Goal: Task Accomplishment & Management: Use online tool/utility

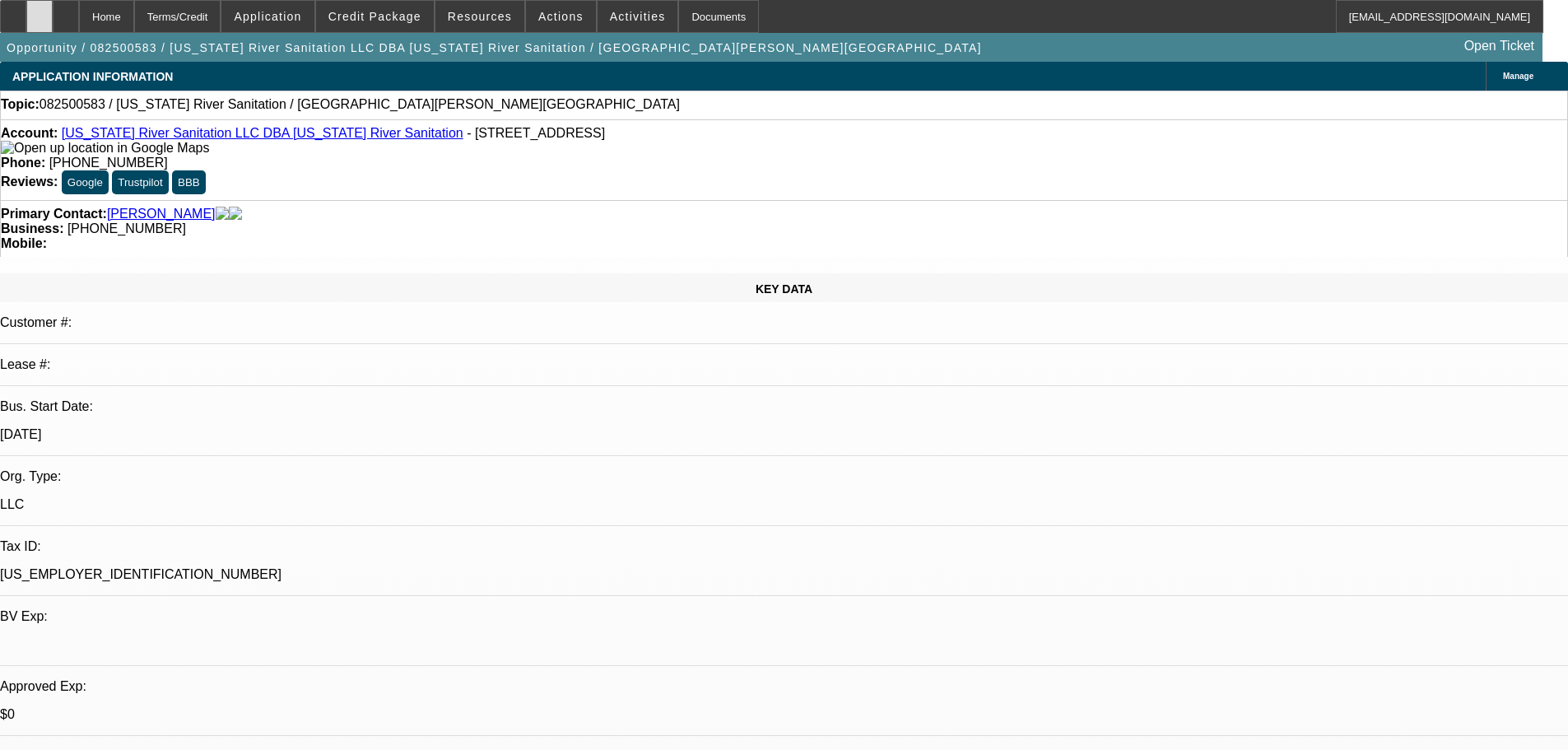
select select "0"
select select "2"
select select "0.1"
select select "4"
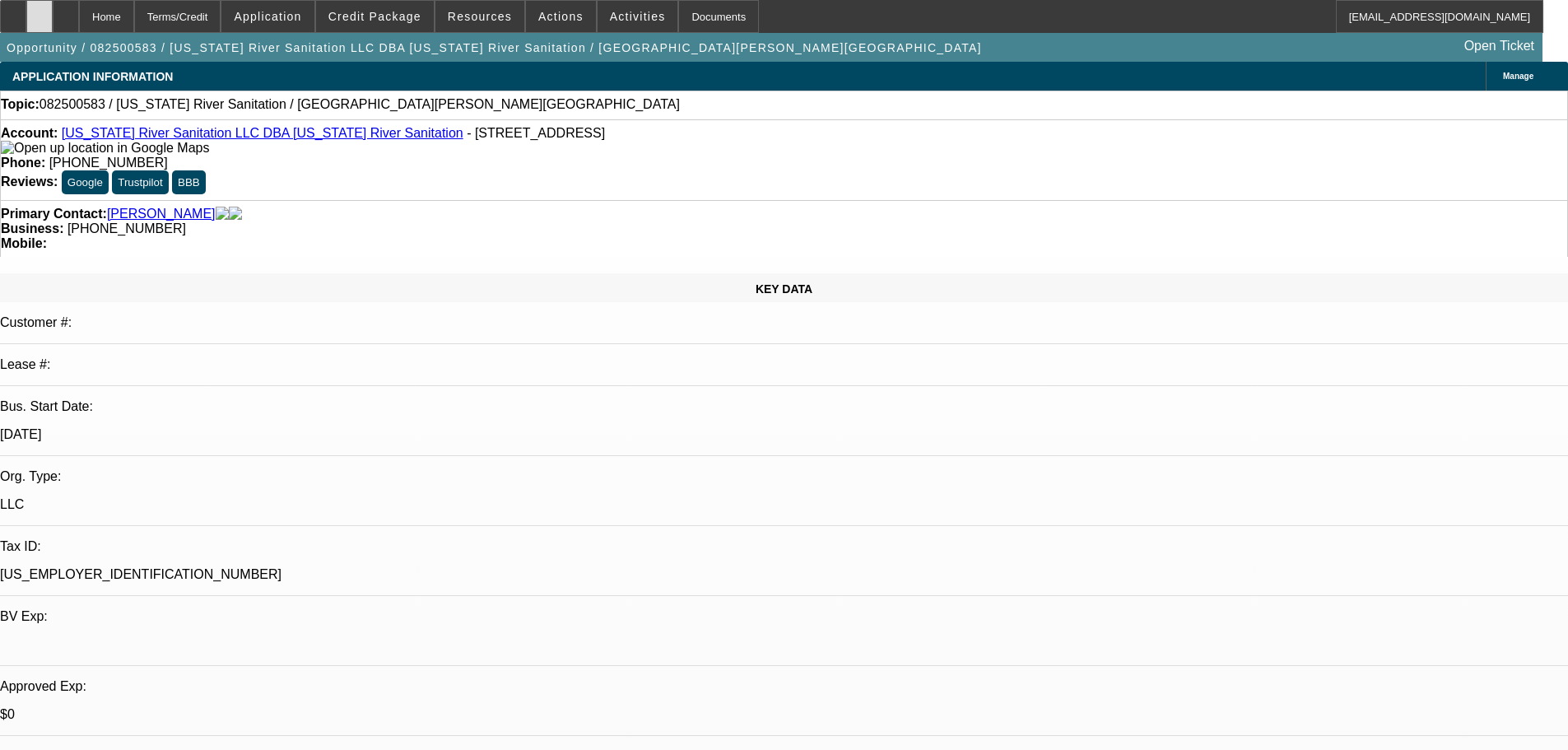
click at [39, 11] on icon at bounding box center [39, 11] width 0 height 0
click at [399, 27] on span at bounding box center [375, 16] width 117 height 39
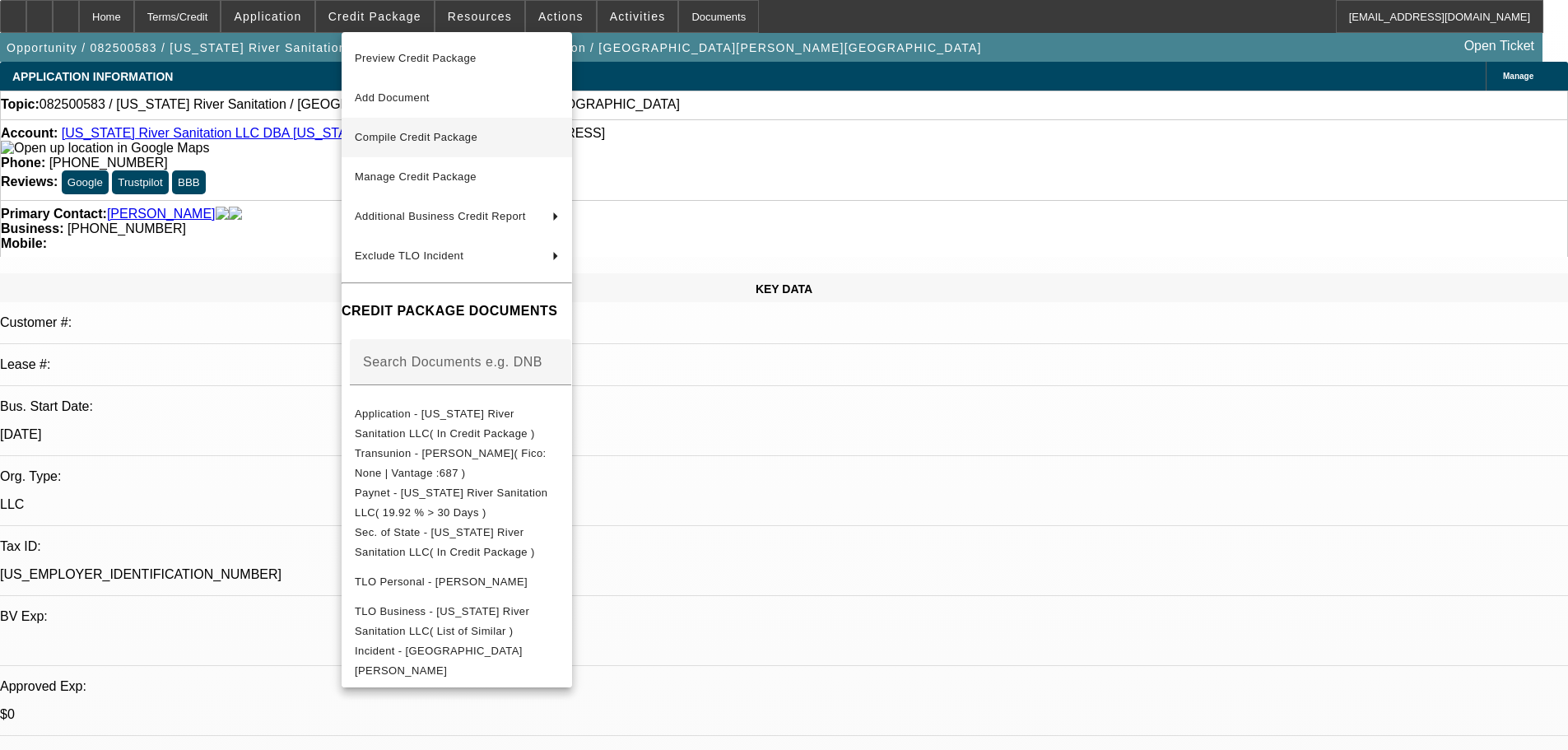
click at [400, 132] on span "Compile Credit Package" at bounding box center [415, 137] width 122 height 12
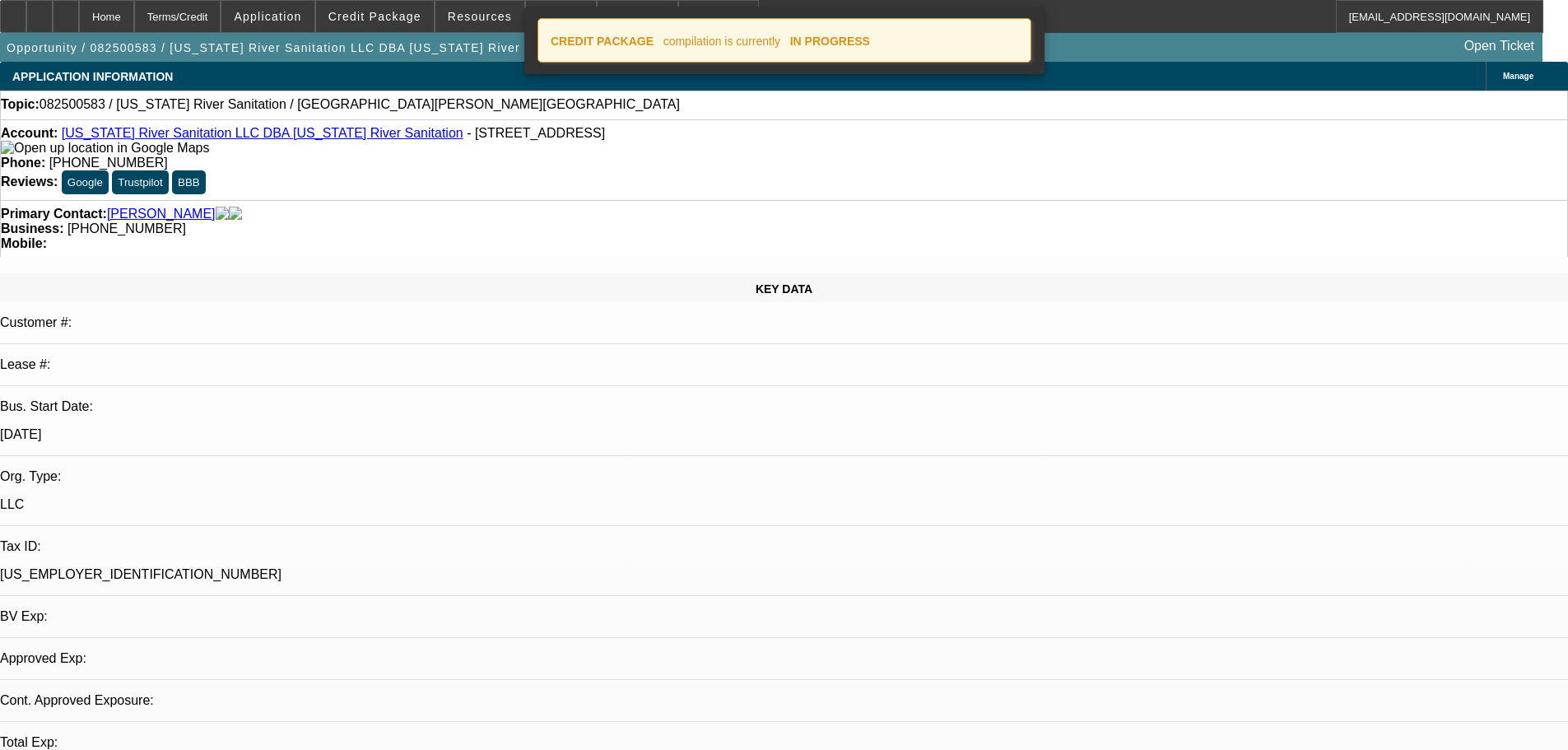
select select "0"
select select "2"
select select "0.1"
select select "4"
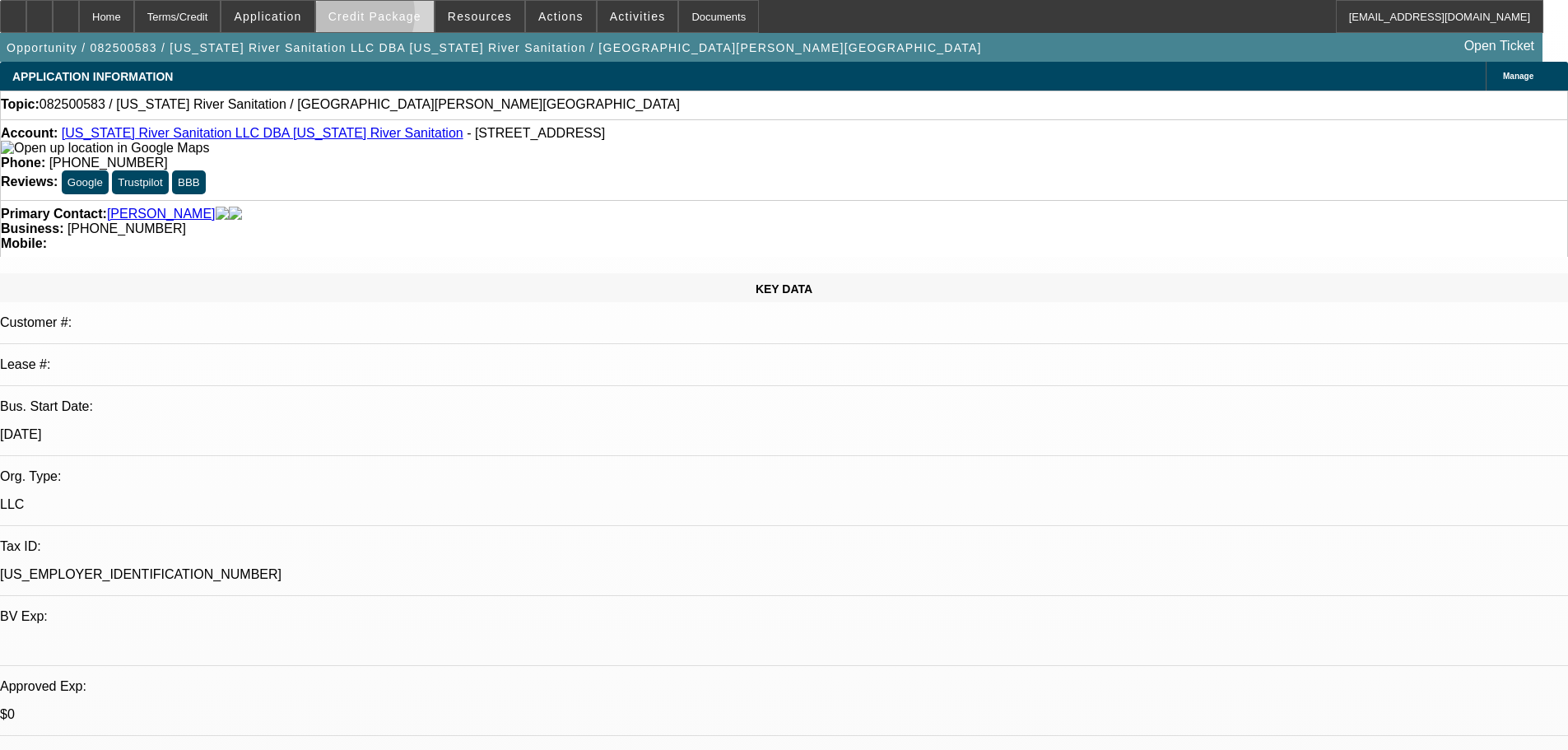
click at [372, 18] on span "Credit Package" at bounding box center [375, 17] width 93 height 13
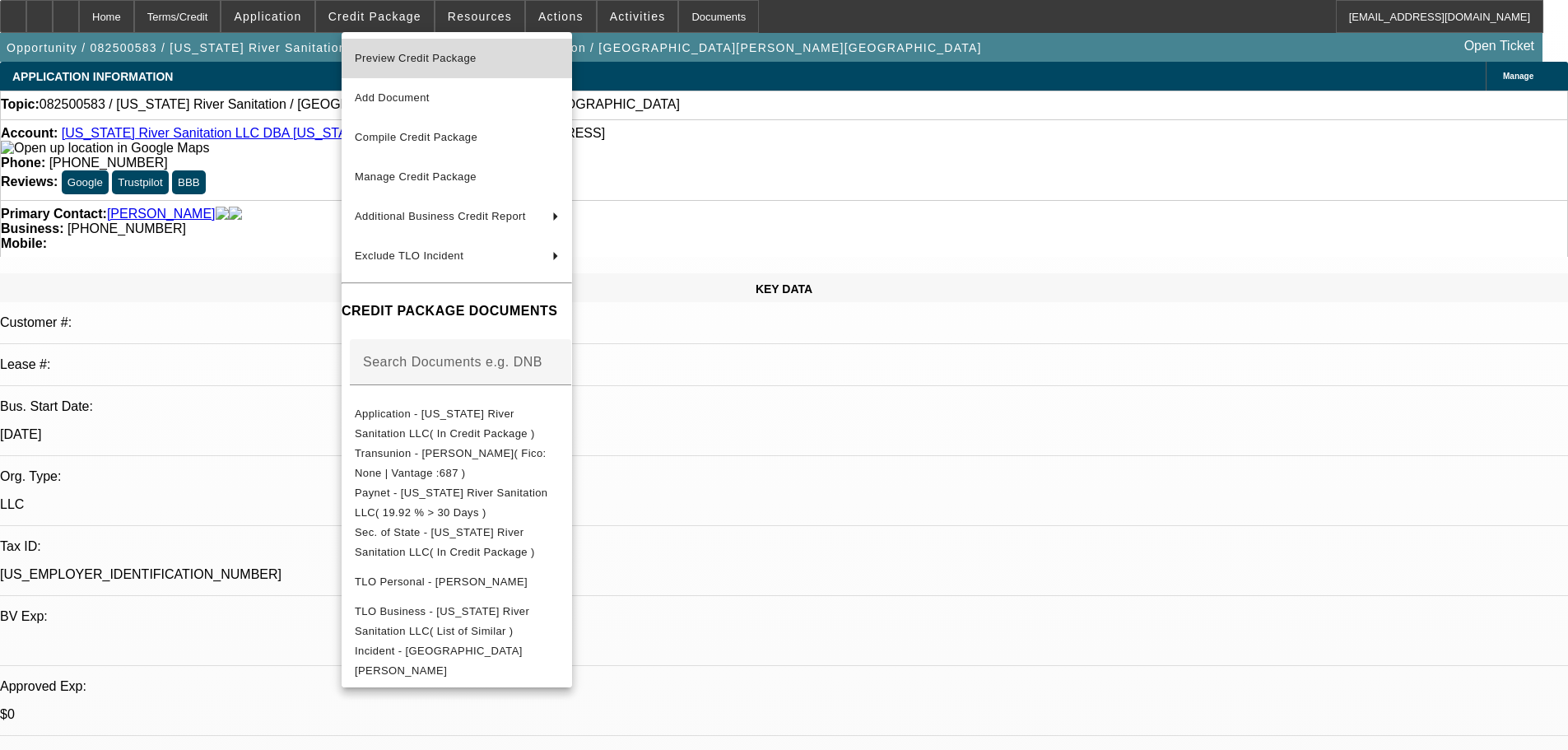
click at [380, 57] on span "Preview Credit Package" at bounding box center [415, 57] width 122 height 12
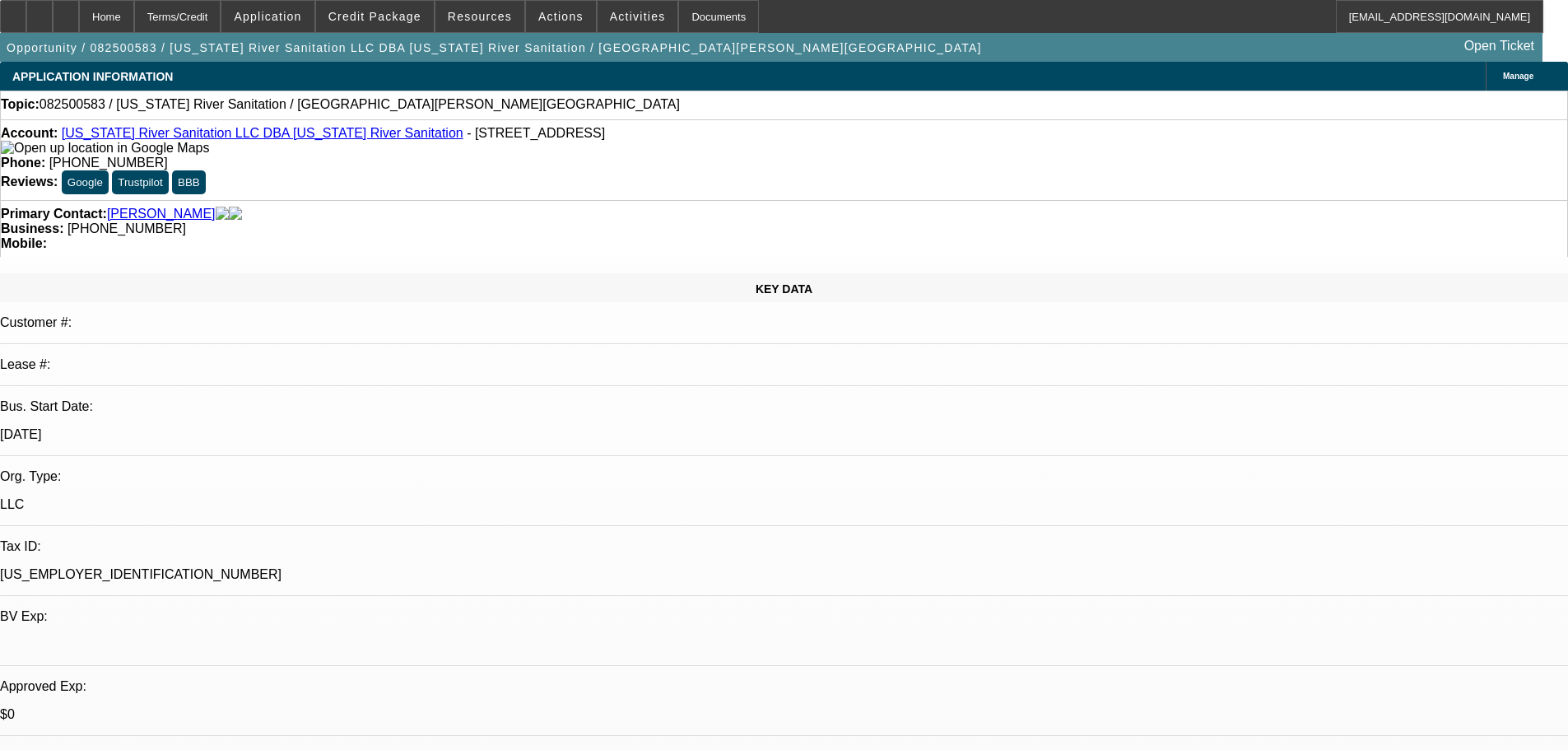
click at [215, 138] on link "[US_STATE] River Sanitation LLC DBA [US_STATE] River Sanitation" at bounding box center [262, 132] width 402 height 14
click at [628, 26] on span at bounding box center [638, 16] width 81 height 39
click at [622, 17] on div at bounding box center [784, 375] width 1568 height 750
click at [622, 17] on span "Activities" at bounding box center [638, 17] width 56 height 13
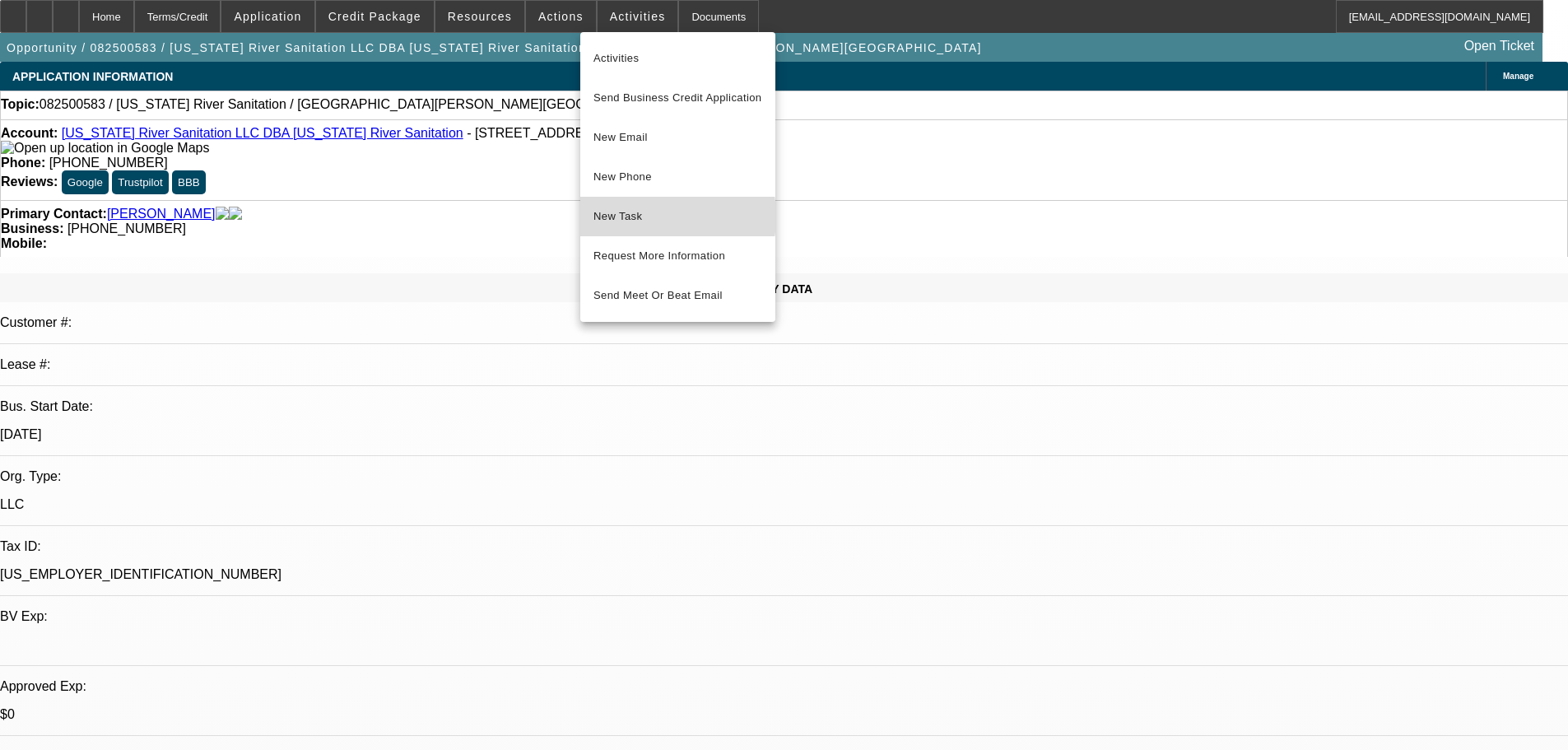
click at [630, 216] on span "New Task" at bounding box center [677, 216] width 169 height 20
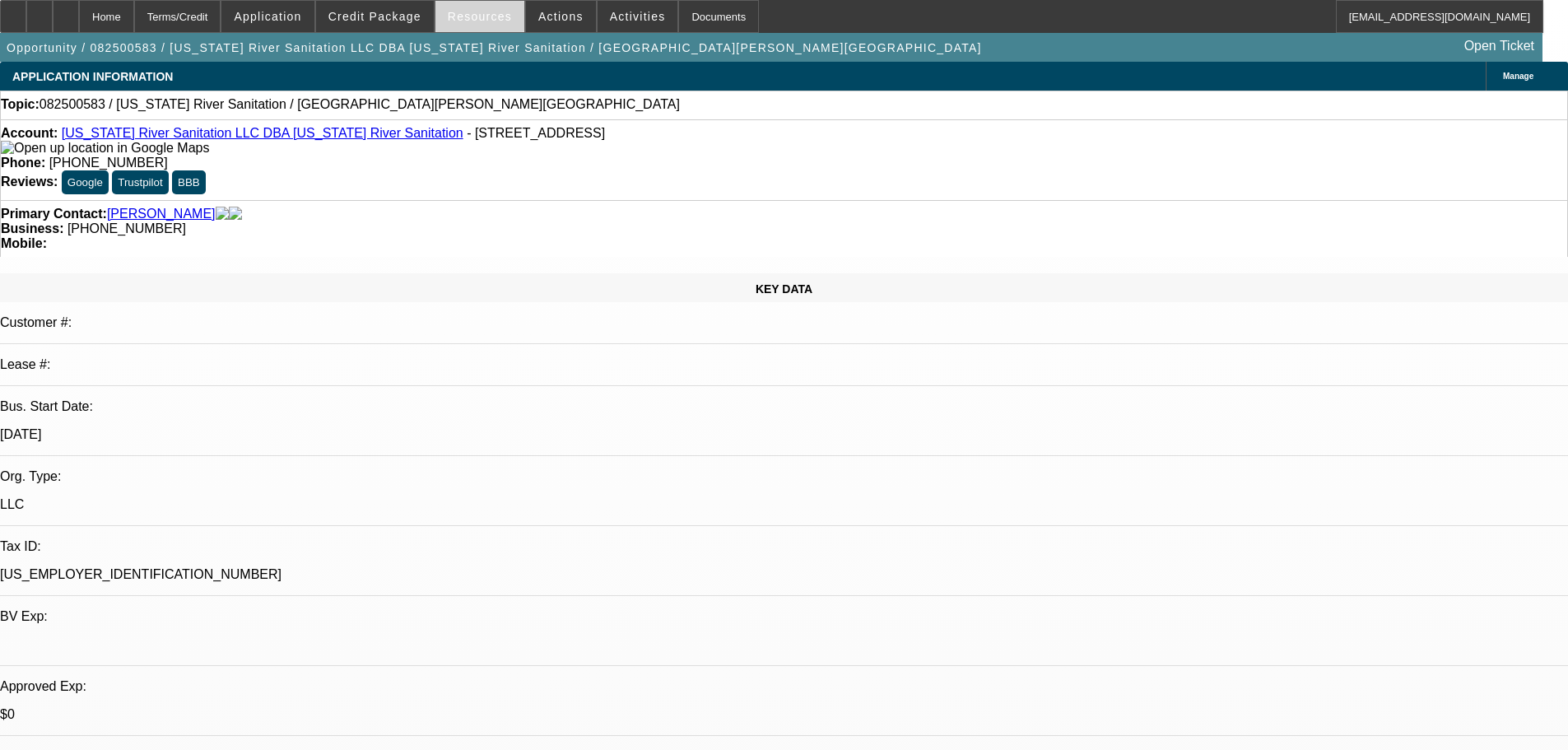
click at [469, 32] on span at bounding box center [479, 16] width 89 height 39
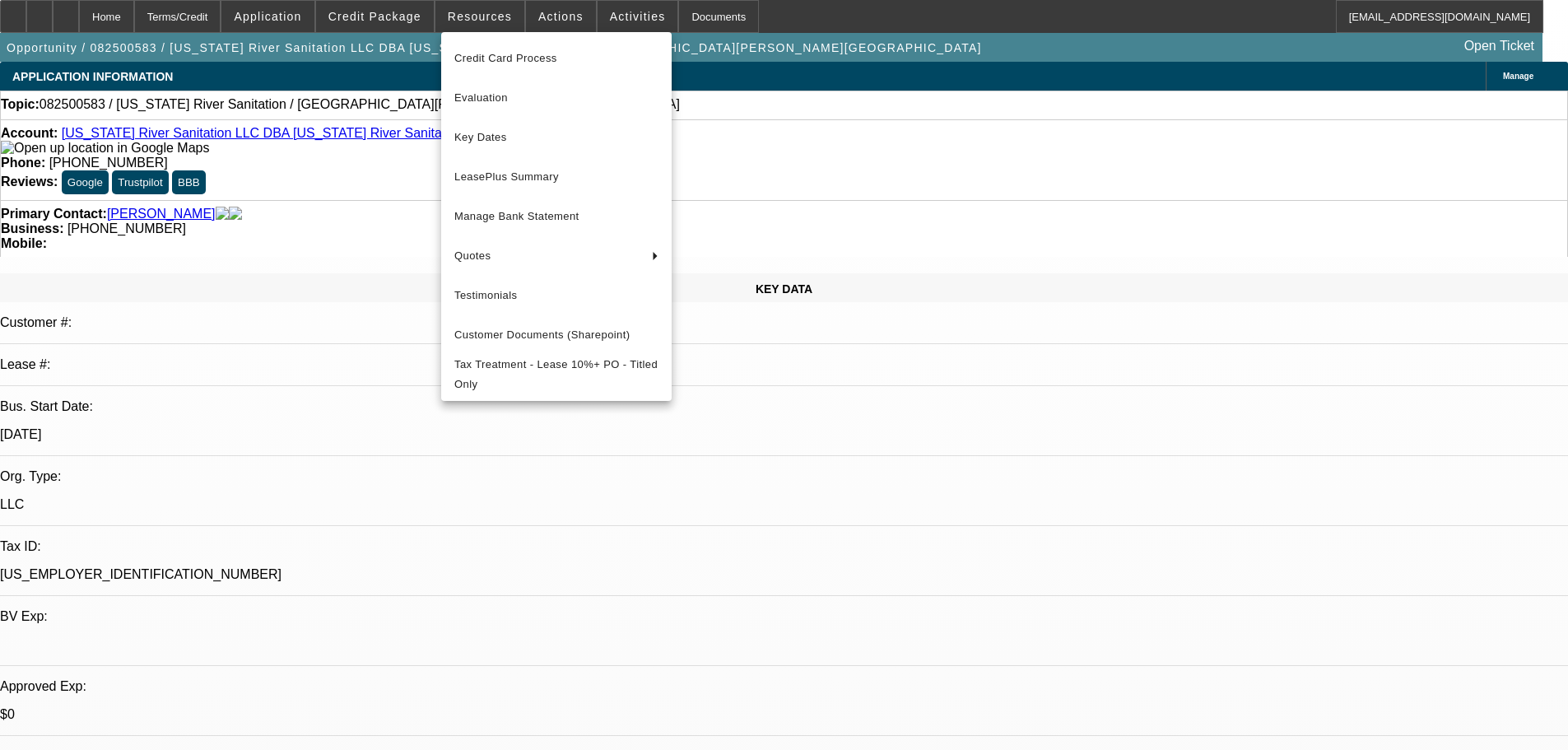
click at [548, 12] on div at bounding box center [784, 375] width 1568 height 750
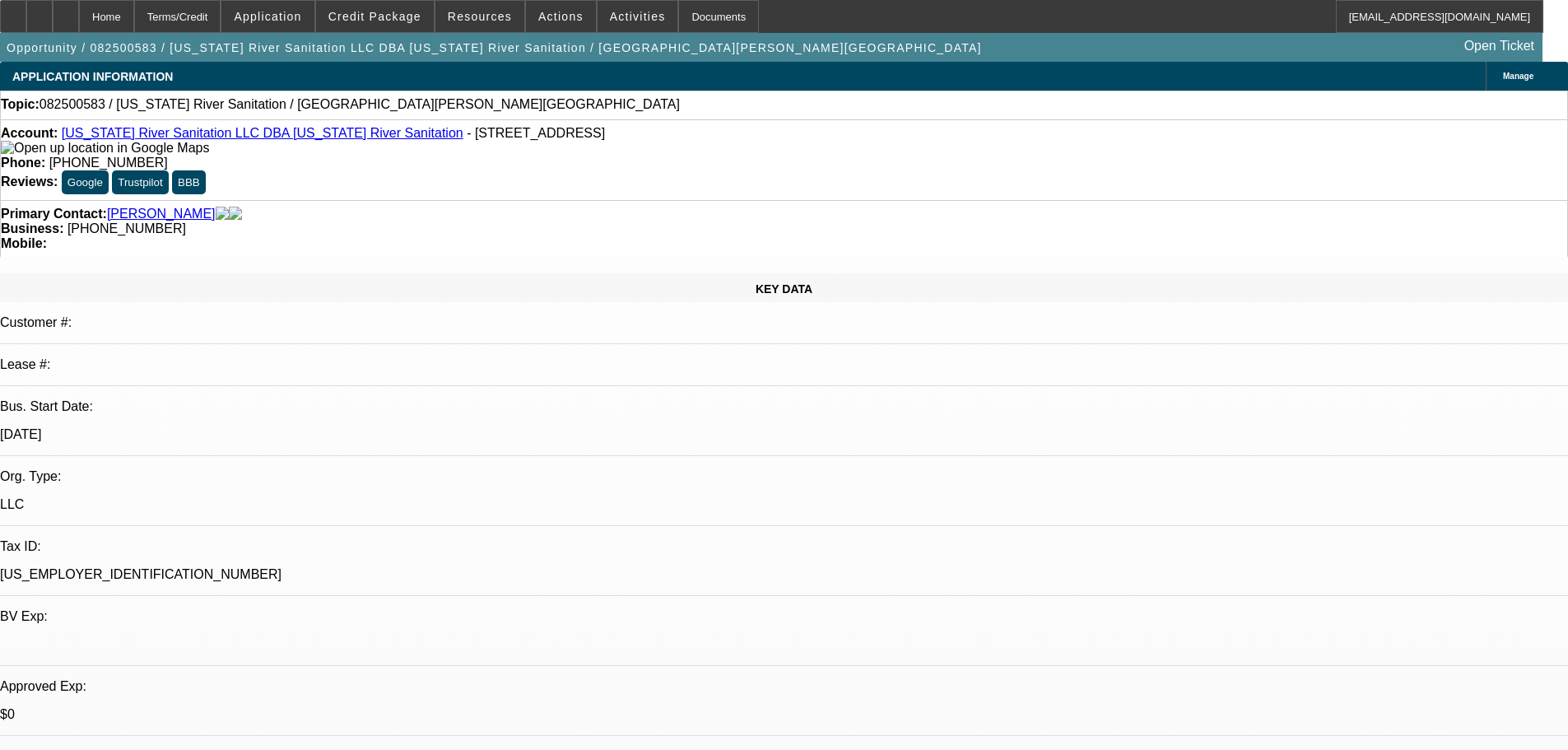
click at [548, 12] on span "Actions" at bounding box center [561, 17] width 45 height 13
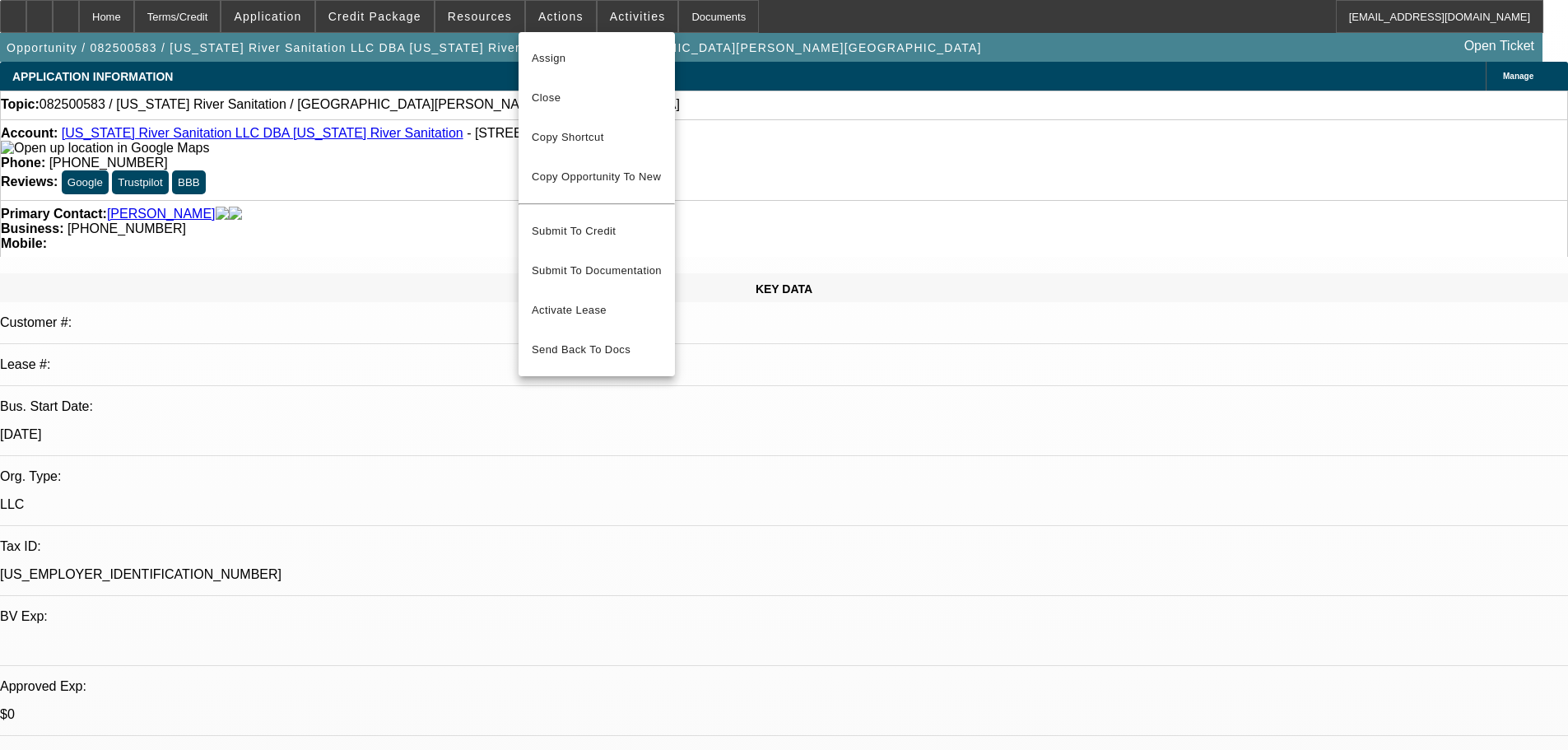
click at [467, 16] on div at bounding box center [784, 375] width 1568 height 750
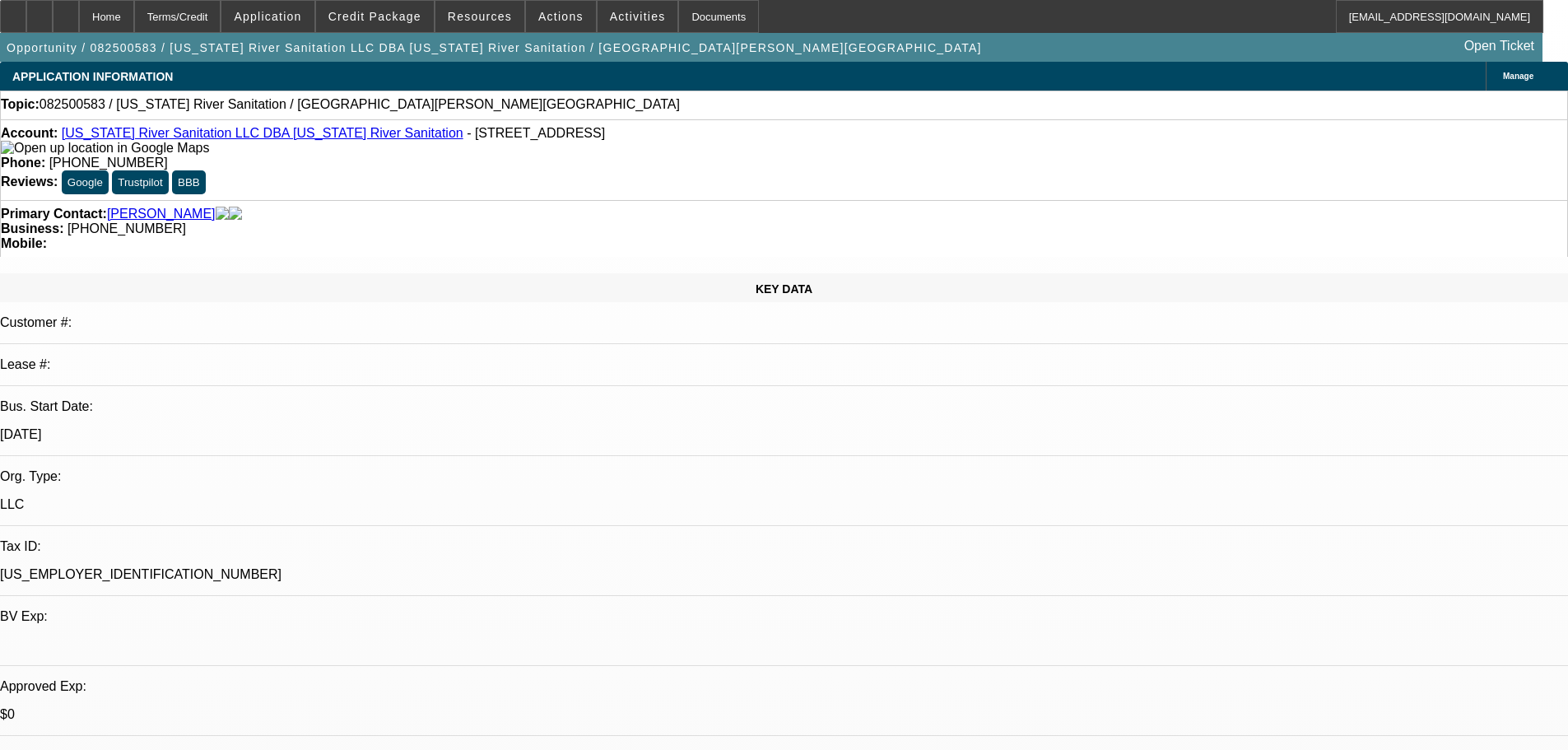
click at [467, 16] on span "Resources" at bounding box center [479, 17] width 64 height 13
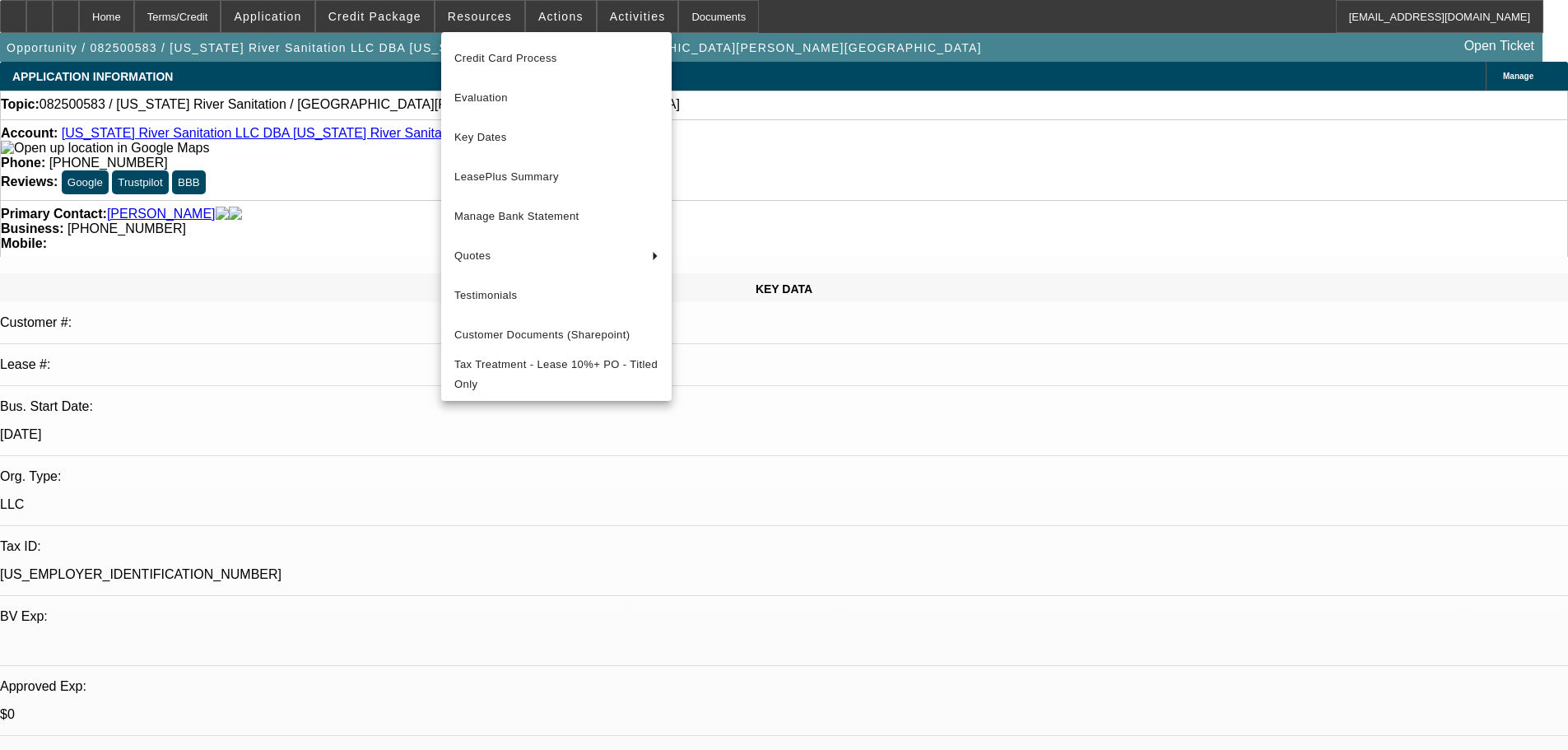
click at [624, 13] on div at bounding box center [784, 375] width 1568 height 750
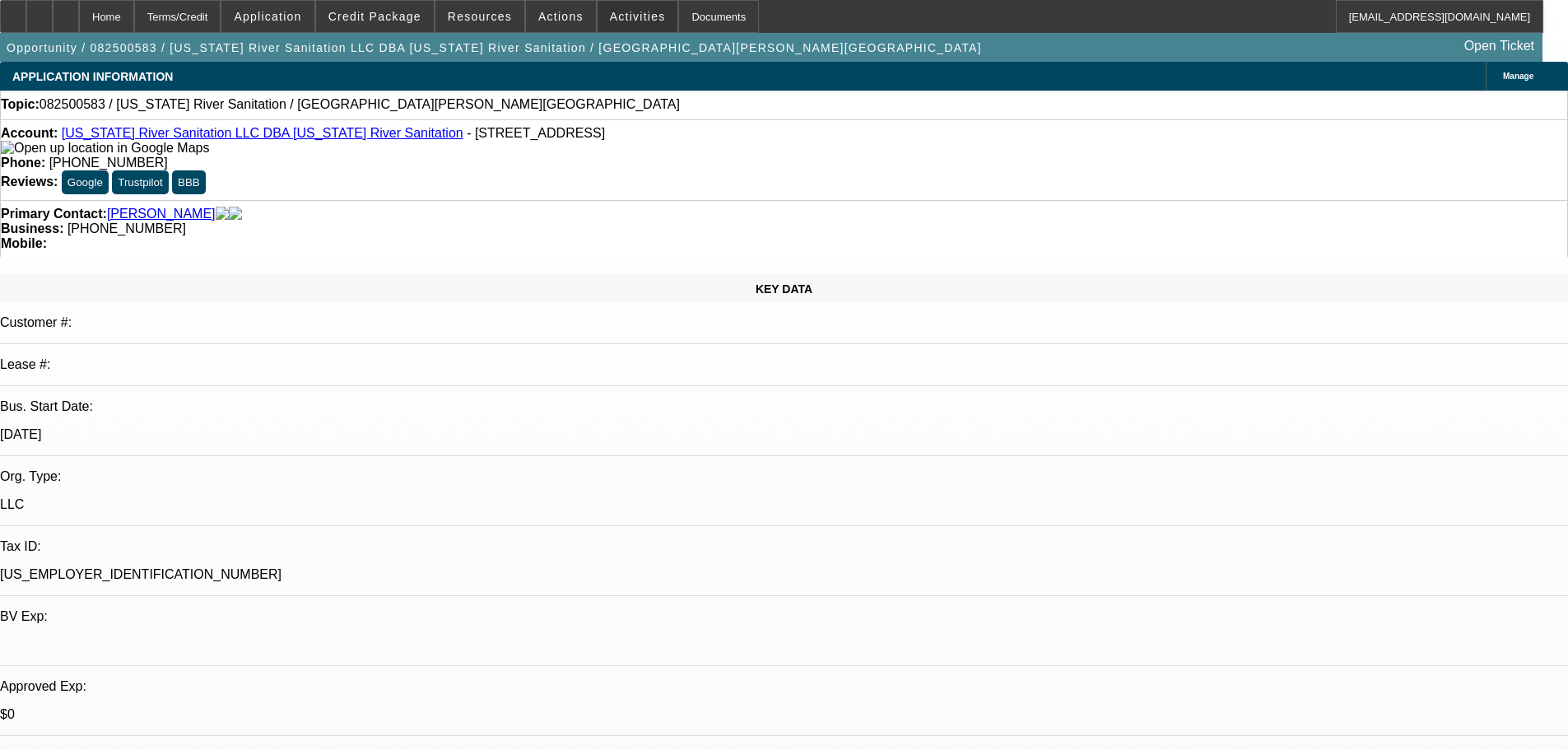
click at [624, 13] on span "Activities" at bounding box center [638, 17] width 56 height 13
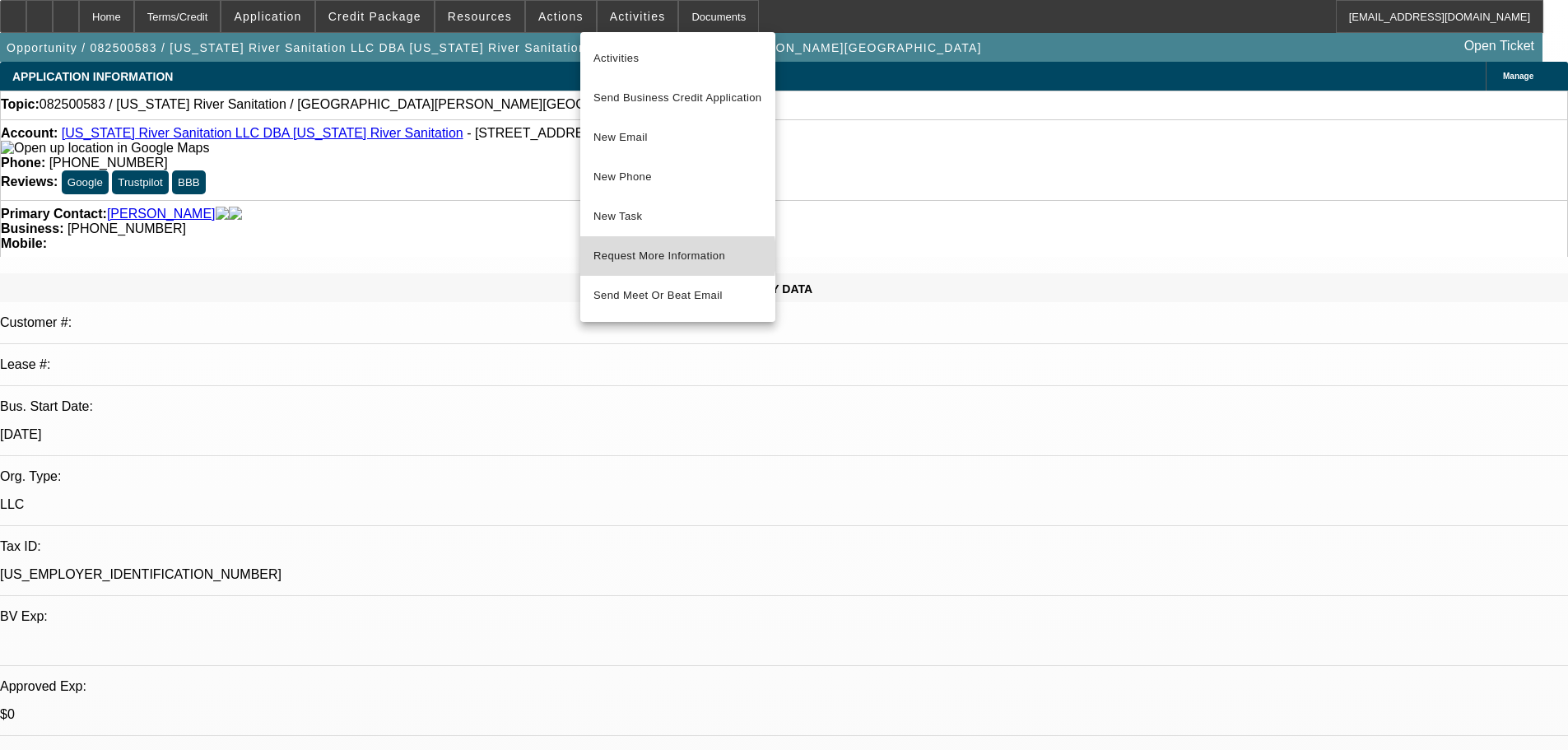
click at [645, 256] on span "Request More Information" at bounding box center [677, 256] width 169 height 20
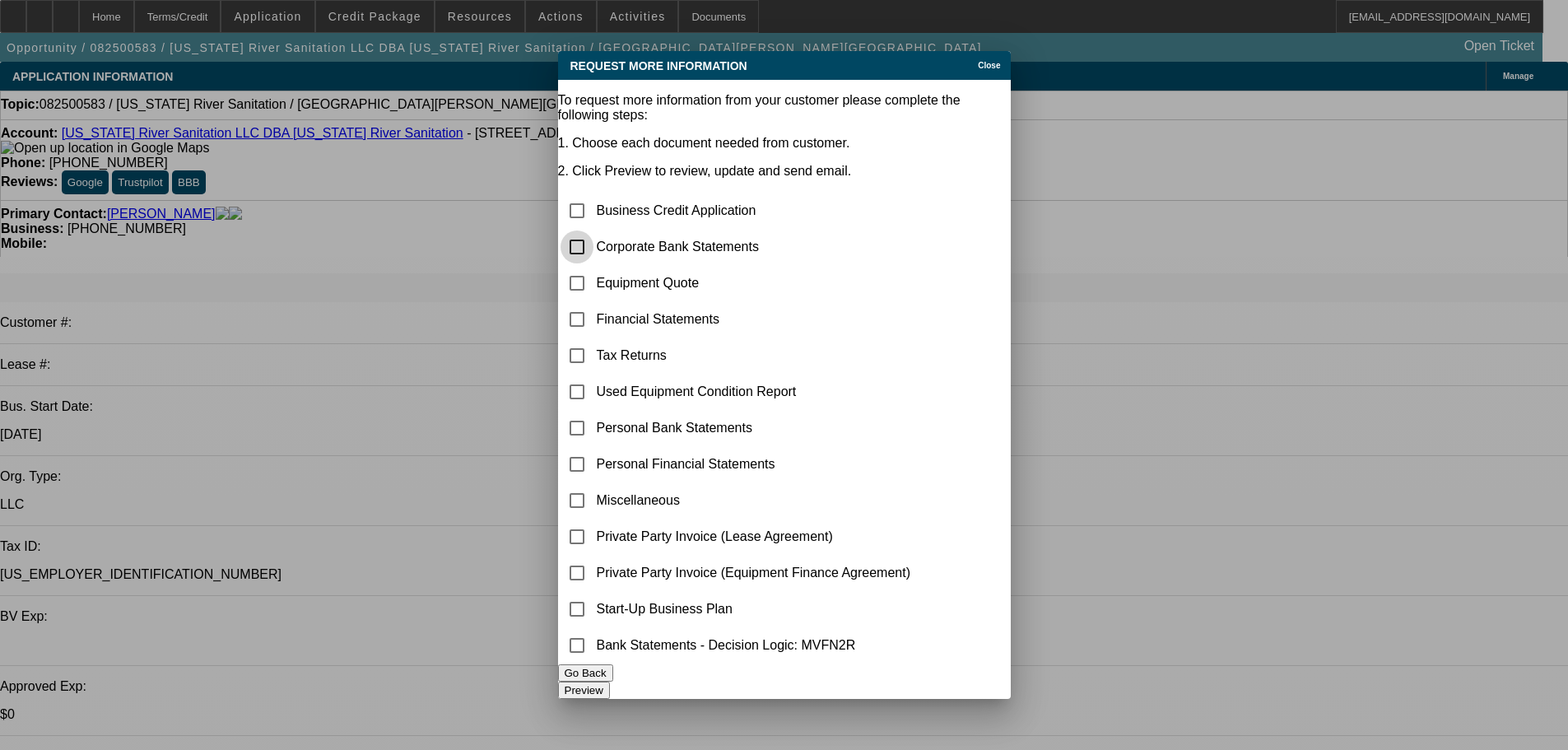
click at [593, 231] on input "checkbox" at bounding box center [577, 247] width 33 height 33
checkbox input "true"
click at [593, 484] on input "checkbox" at bounding box center [577, 500] width 33 height 33
checkbox input "true"
click at [610, 683] on button "Preview" at bounding box center [583, 690] width 52 height 17
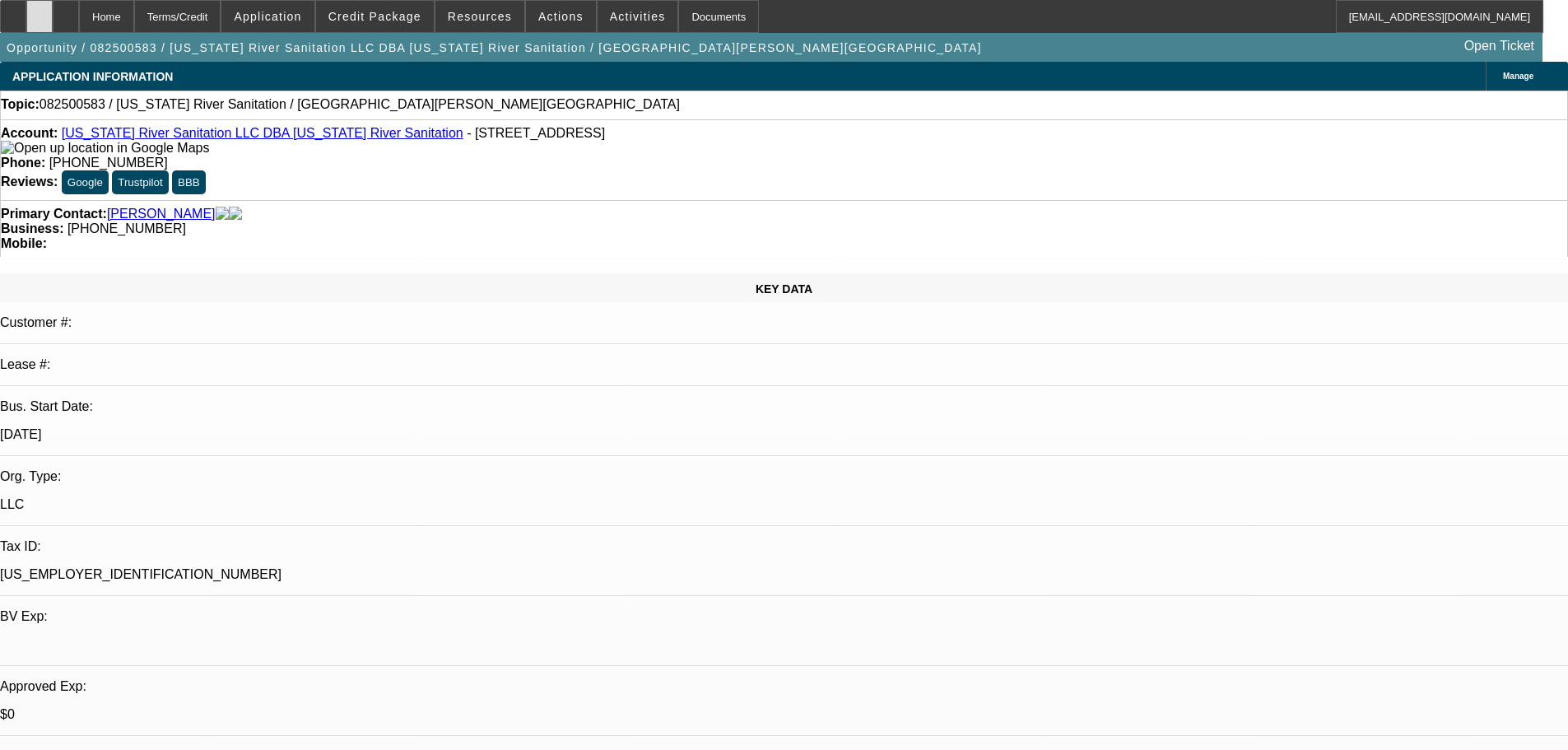
click at [52, 26] on div at bounding box center [40, 17] width 27 height 33
